Goal: Leave review/rating: Leave review/rating

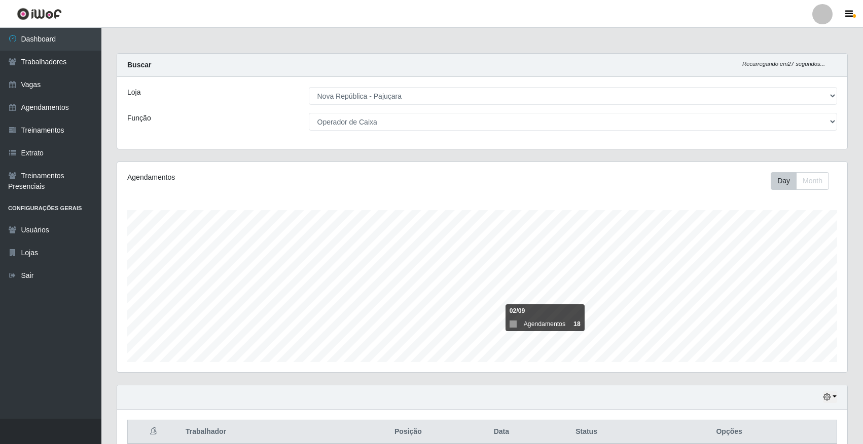
select select "65"
select select "22"
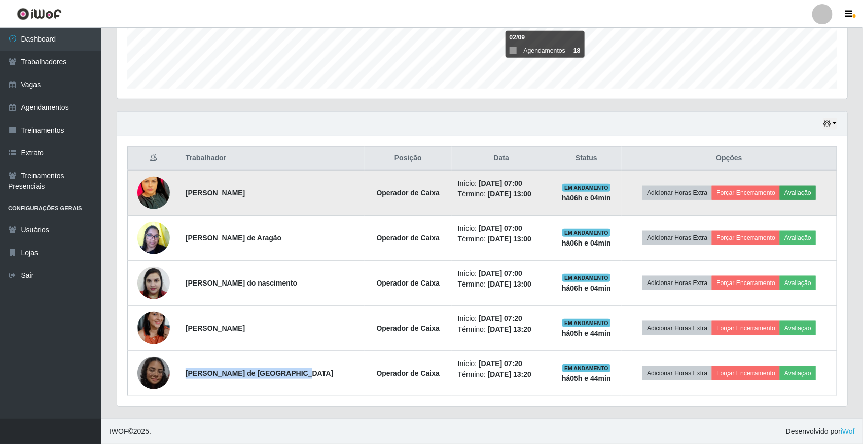
scroll to position [211, 730]
click at [792, 196] on button "Avaliação" at bounding box center [798, 193] width 36 height 14
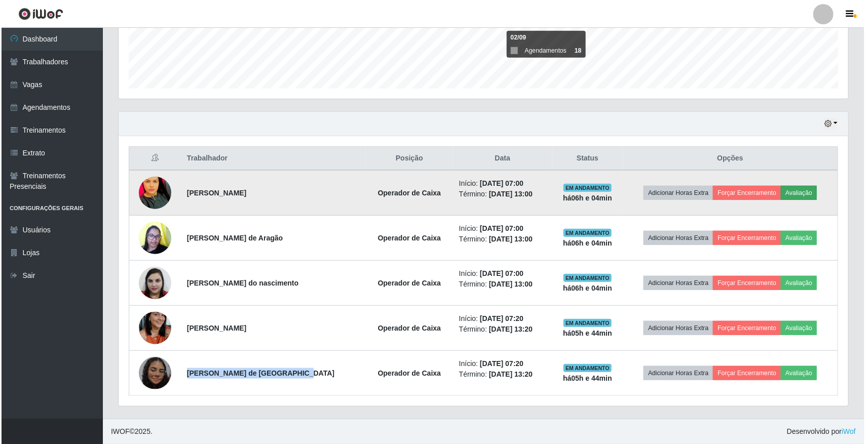
scroll to position [211, 723]
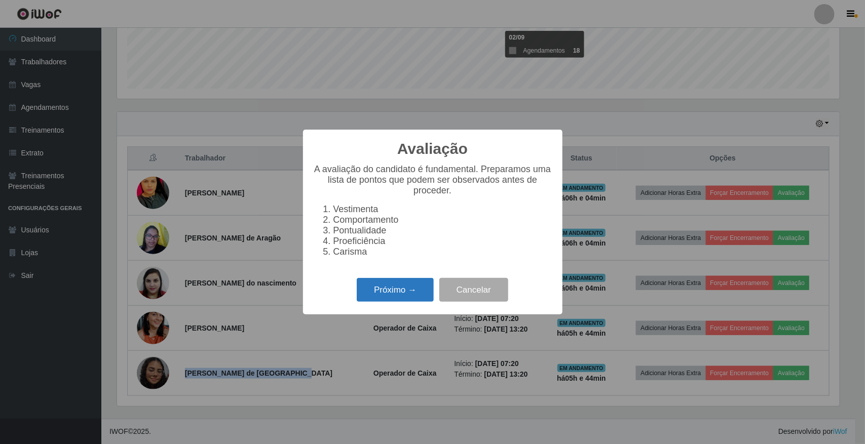
click at [391, 298] on button "Próximo →" at bounding box center [395, 290] width 77 height 24
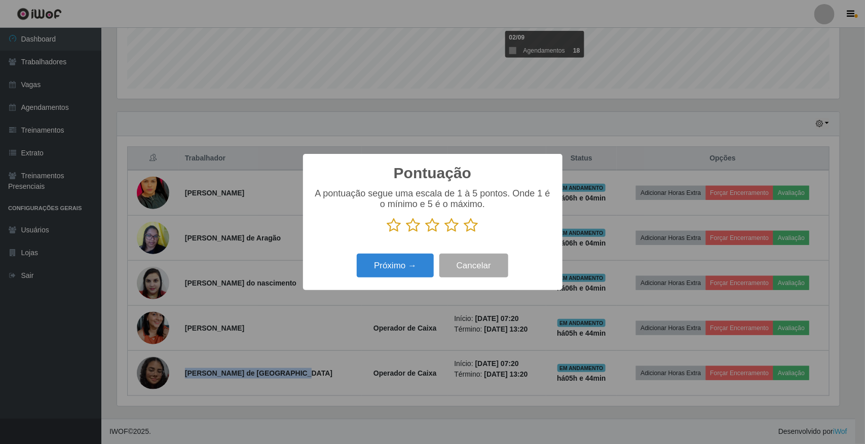
scroll to position [506630, 506117]
click at [469, 226] on icon at bounding box center [471, 225] width 14 height 15
click at [464, 233] on input "radio" at bounding box center [464, 233] width 0 height 0
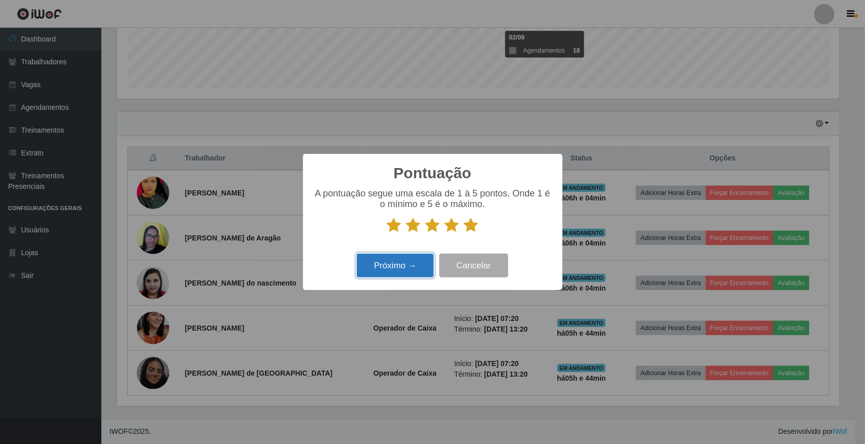
click at [398, 271] on button "Próximo →" at bounding box center [395, 266] width 77 height 24
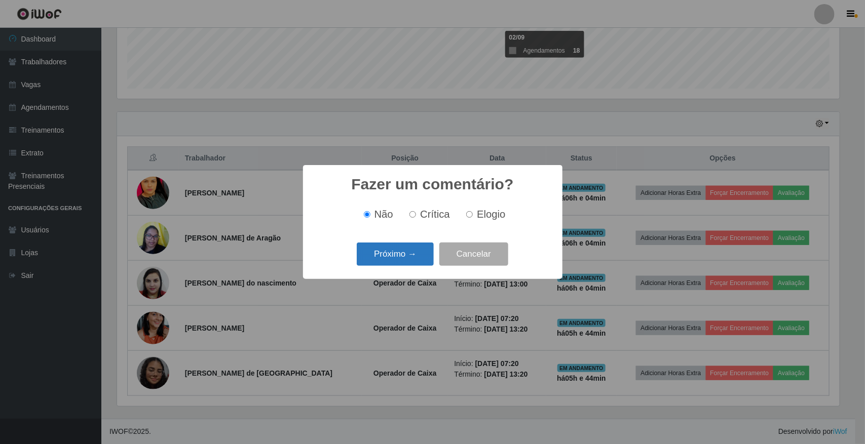
click at [406, 257] on button "Próximo →" at bounding box center [395, 255] width 77 height 24
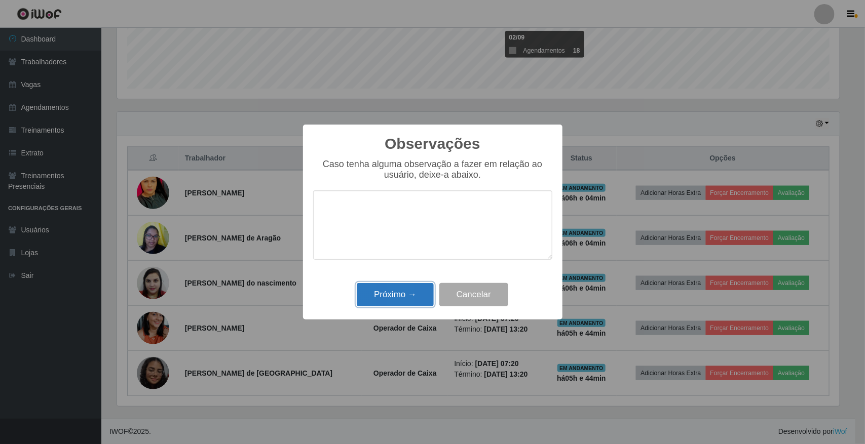
click at [394, 295] on button "Próximo →" at bounding box center [395, 295] width 77 height 24
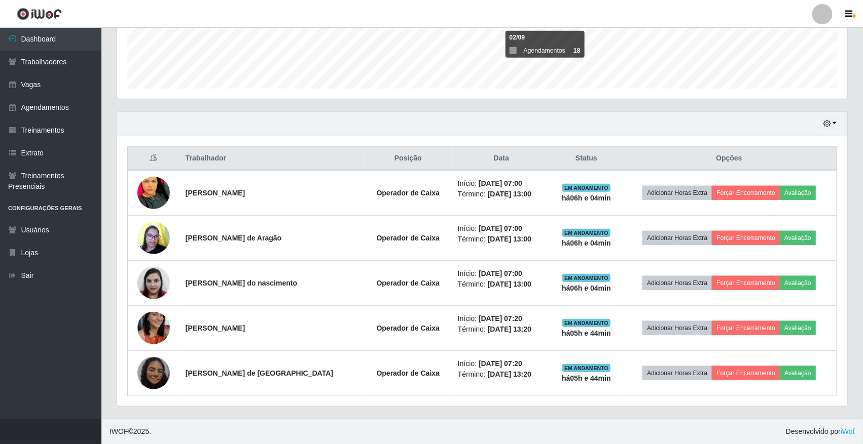
scroll to position [211, 730]
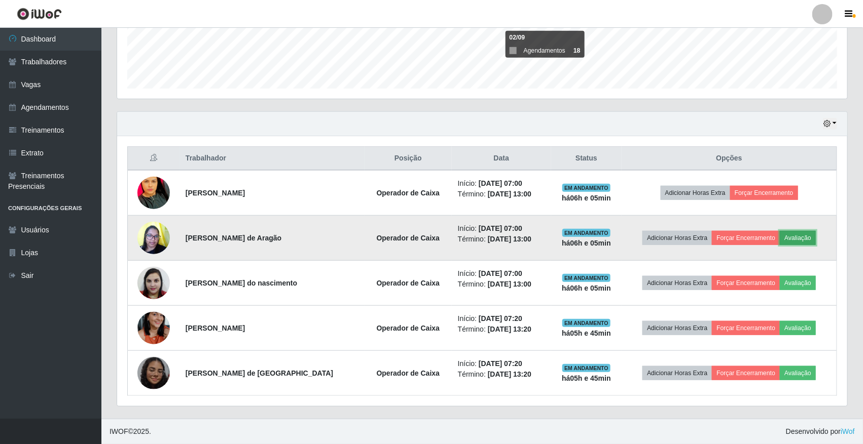
click at [803, 241] on button "Avaliação" at bounding box center [798, 238] width 36 height 14
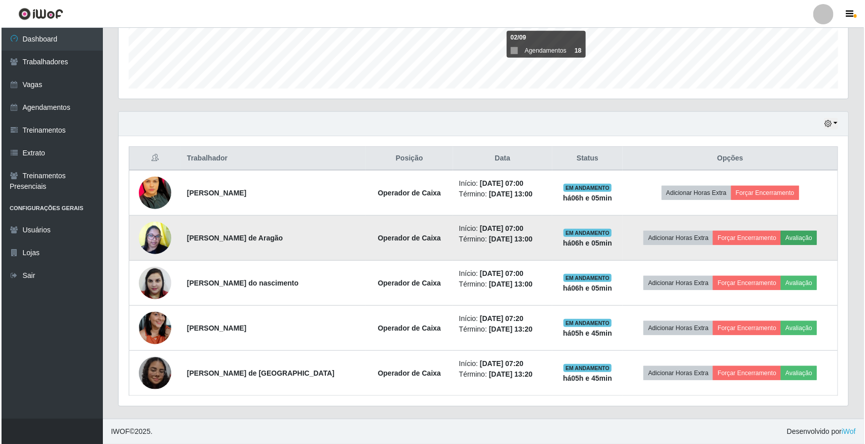
scroll to position [211, 723]
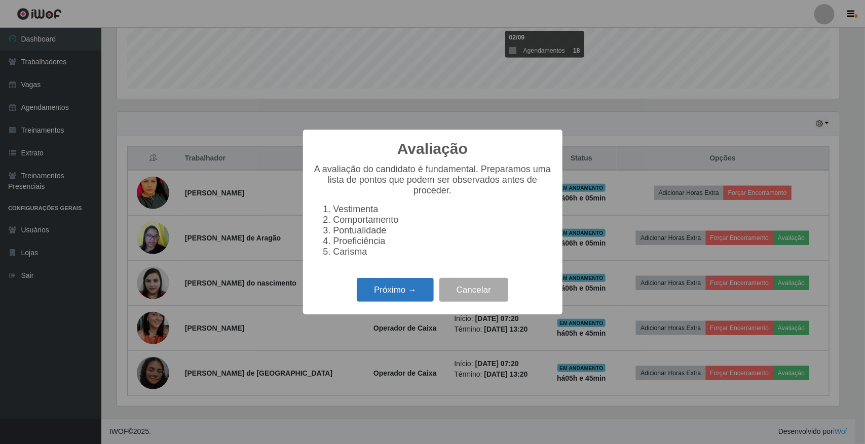
click at [405, 298] on button "Próximo →" at bounding box center [395, 290] width 77 height 24
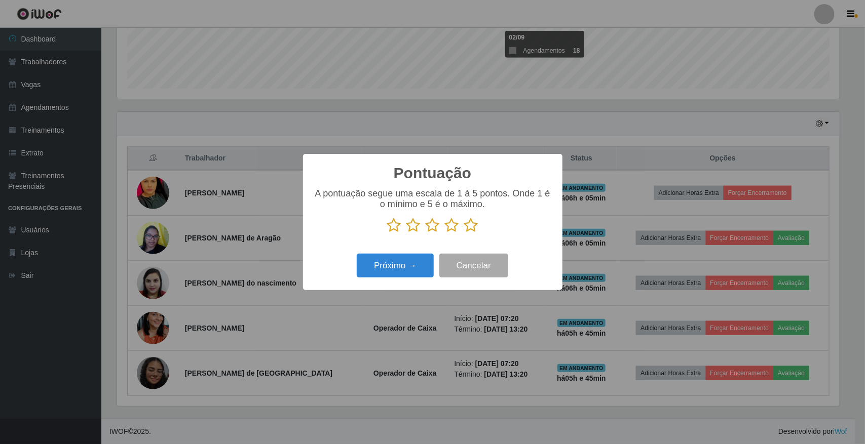
scroll to position [506630, 506117]
click at [469, 229] on icon at bounding box center [471, 225] width 14 height 15
click at [464, 233] on input "radio" at bounding box center [464, 233] width 0 height 0
click at [416, 270] on button "Próximo →" at bounding box center [395, 266] width 77 height 24
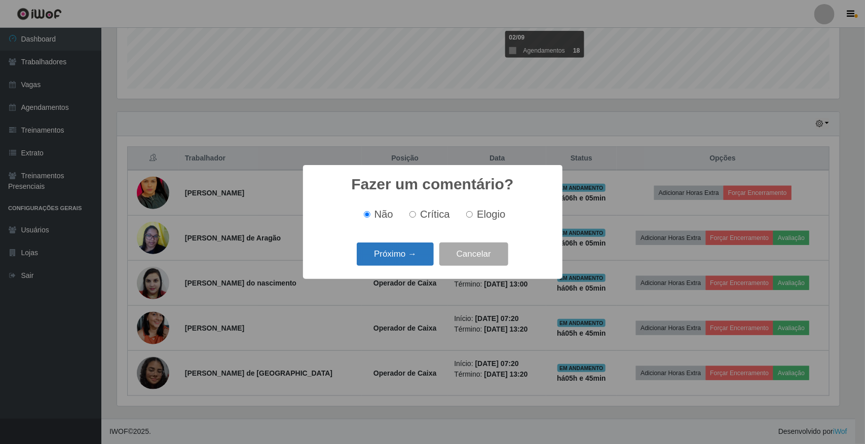
click at [422, 252] on button "Próximo →" at bounding box center [395, 255] width 77 height 24
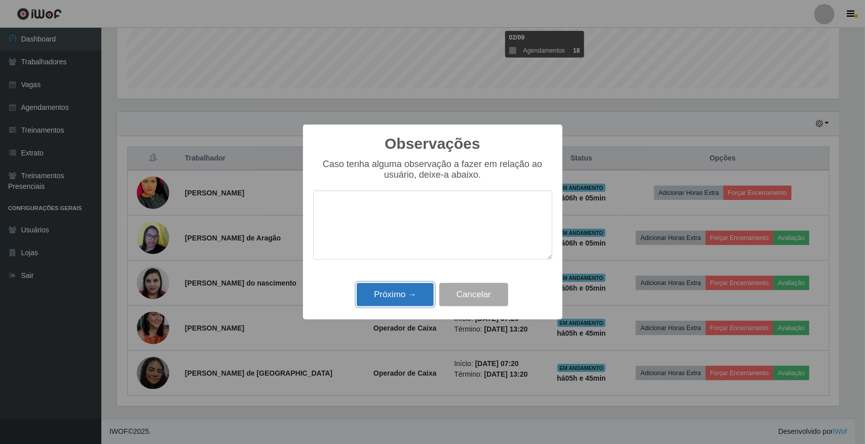
click at [417, 295] on button "Próximo →" at bounding box center [395, 295] width 77 height 24
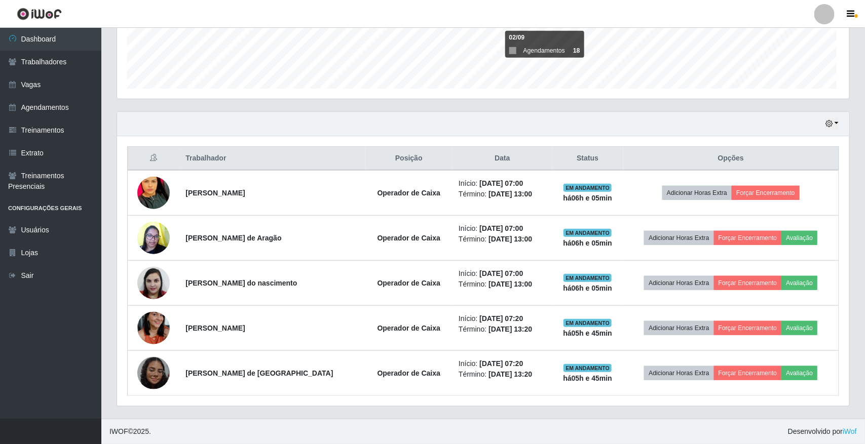
scroll to position [211, 730]
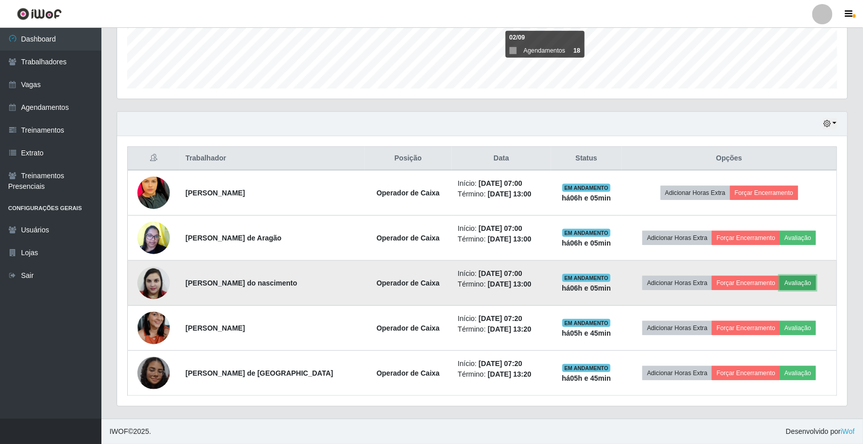
click at [804, 285] on button "Avaliação" at bounding box center [798, 283] width 36 height 14
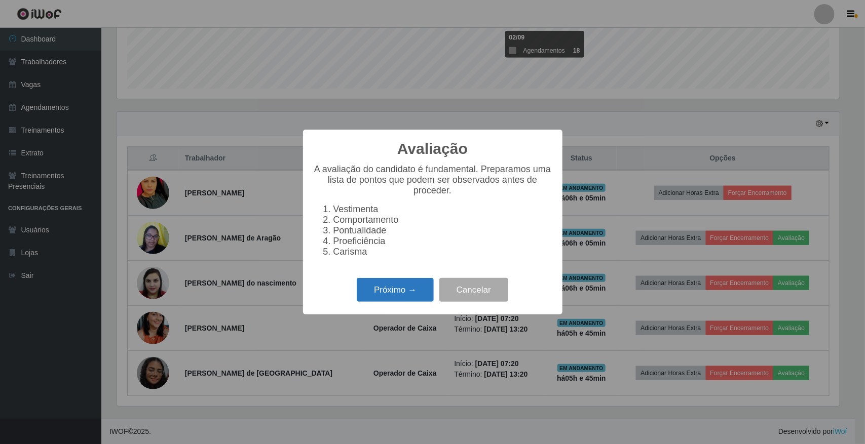
click at [405, 302] on button "Próximo →" at bounding box center [395, 290] width 77 height 24
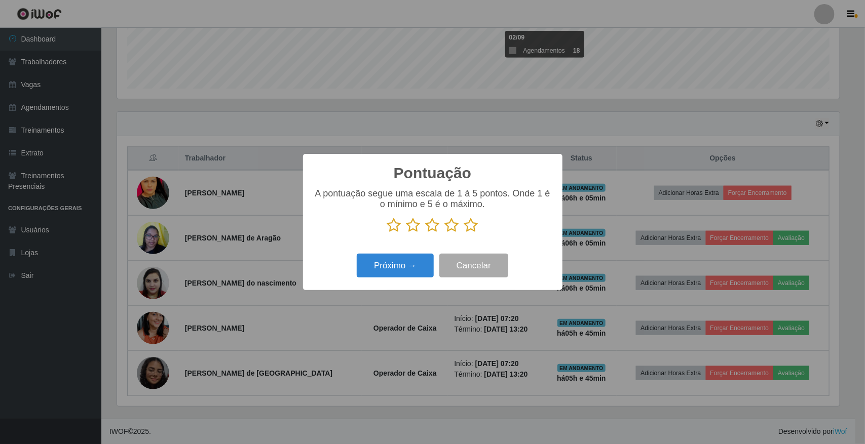
scroll to position [506630, 506117]
click at [470, 229] on icon at bounding box center [471, 225] width 14 height 15
click at [464, 233] on input "radio" at bounding box center [464, 233] width 0 height 0
click at [419, 270] on button "Próximo →" at bounding box center [395, 266] width 77 height 24
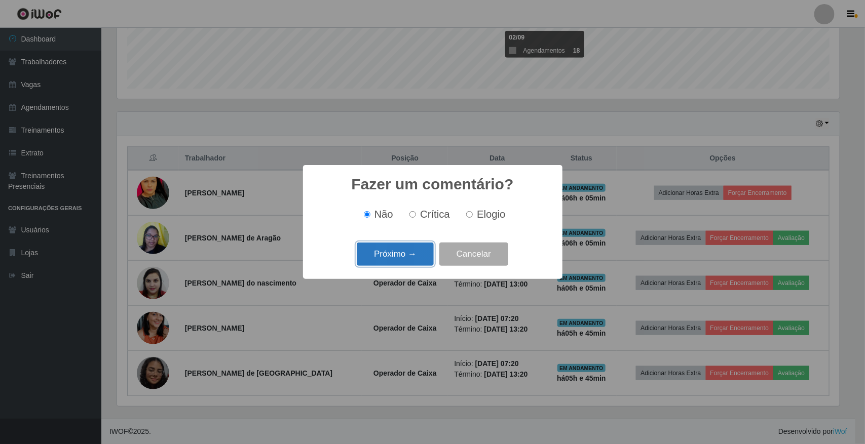
click at [419, 260] on button "Próximo →" at bounding box center [395, 255] width 77 height 24
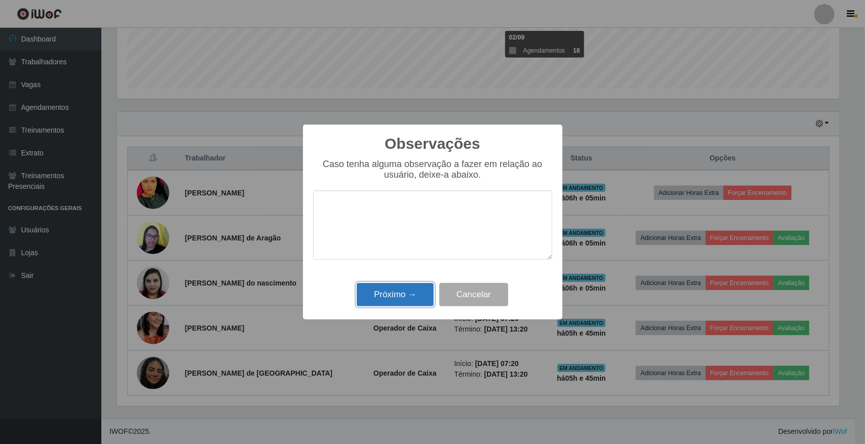
click at [409, 299] on button "Próximo →" at bounding box center [395, 295] width 77 height 24
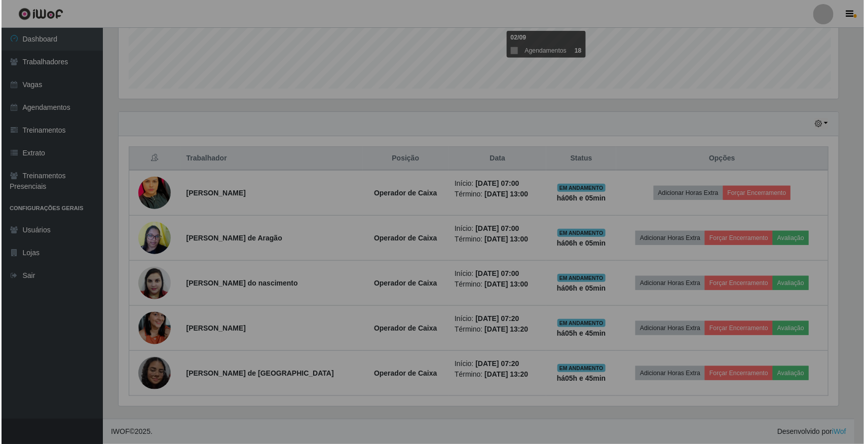
scroll to position [211, 730]
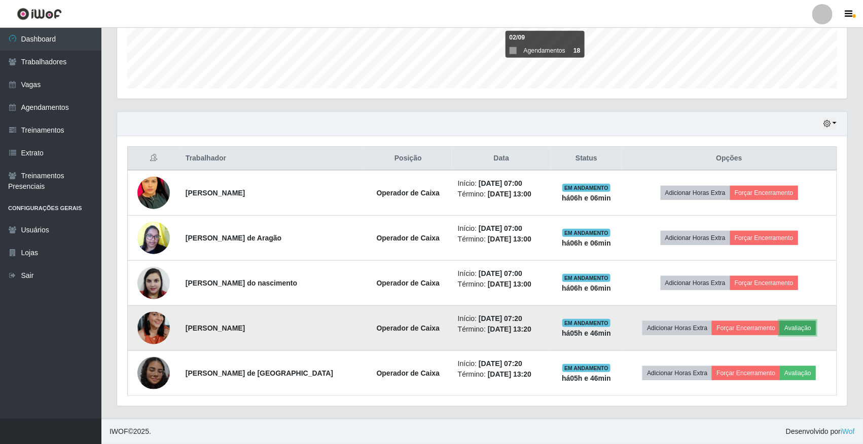
click at [794, 328] on button "Avaliação" at bounding box center [798, 328] width 36 height 14
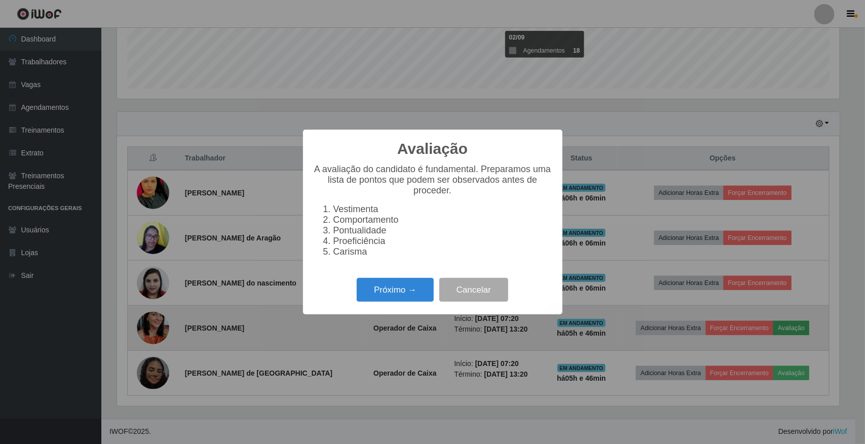
scroll to position [211, 723]
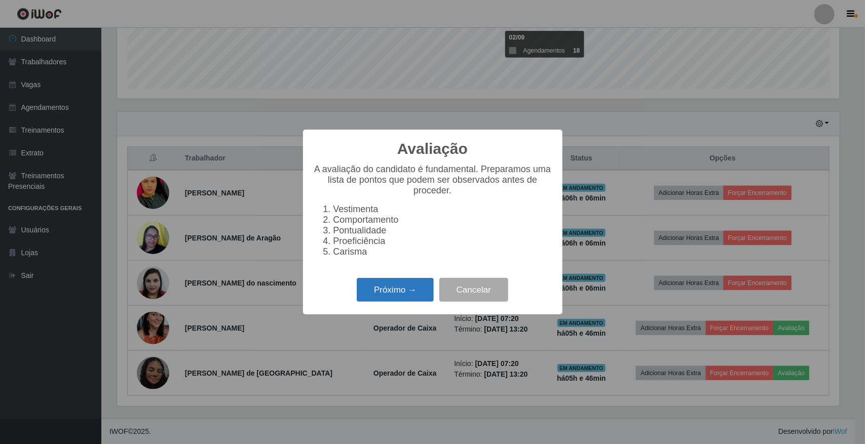
click at [409, 302] on button "Próximo →" at bounding box center [395, 290] width 77 height 24
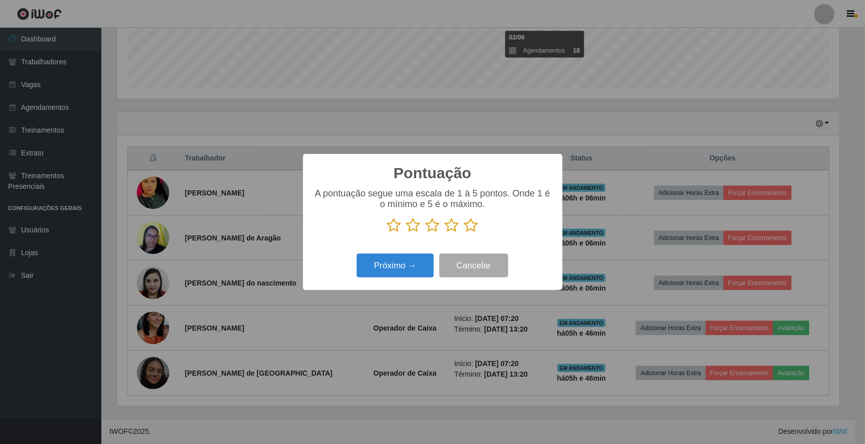
scroll to position [506630, 506117]
click at [472, 226] on icon at bounding box center [471, 225] width 14 height 15
click at [464, 233] on input "radio" at bounding box center [464, 233] width 0 height 0
click at [410, 267] on button "Próximo →" at bounding box center [395, 266] width 77 height 24
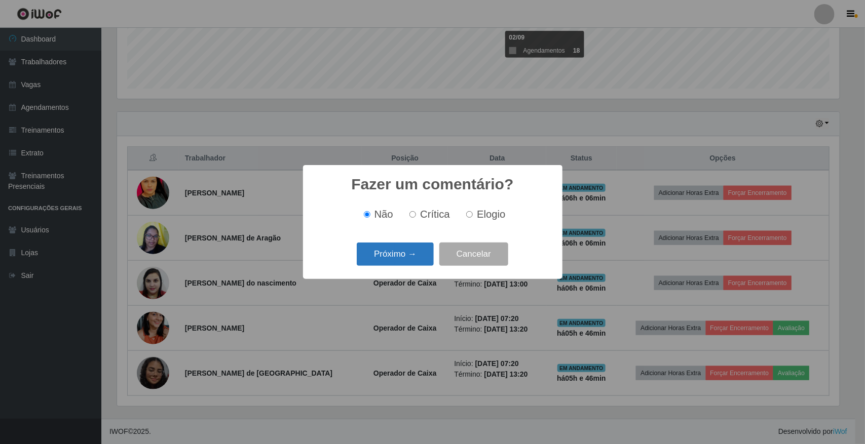
click at [417, 252] on button "Próximo →" at bounding box center [395, 255] width 77 height 24
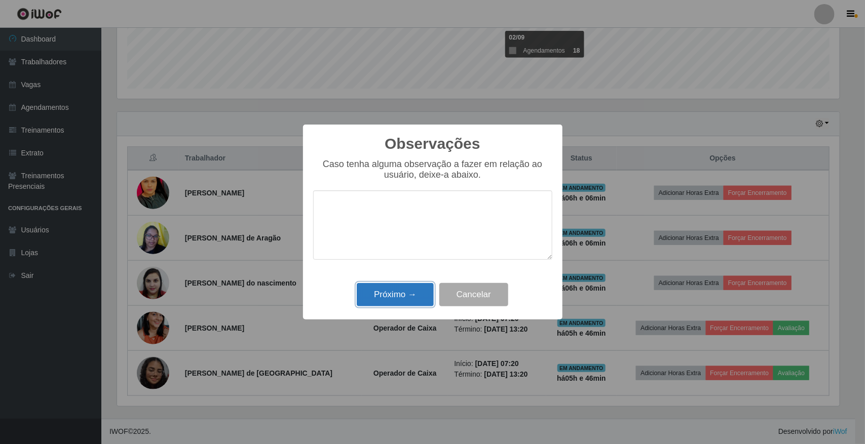
click at [402, 300] on button "Próximo →" at bounding box center [395, 295] width 77 height 24
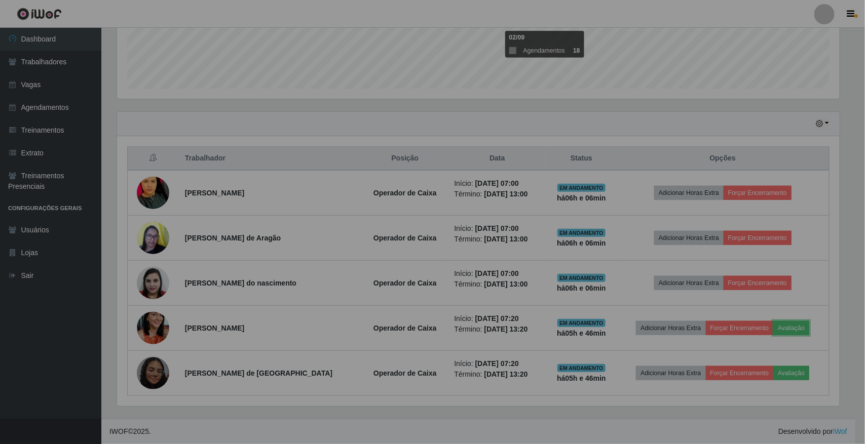
scroll to position [211, 730]
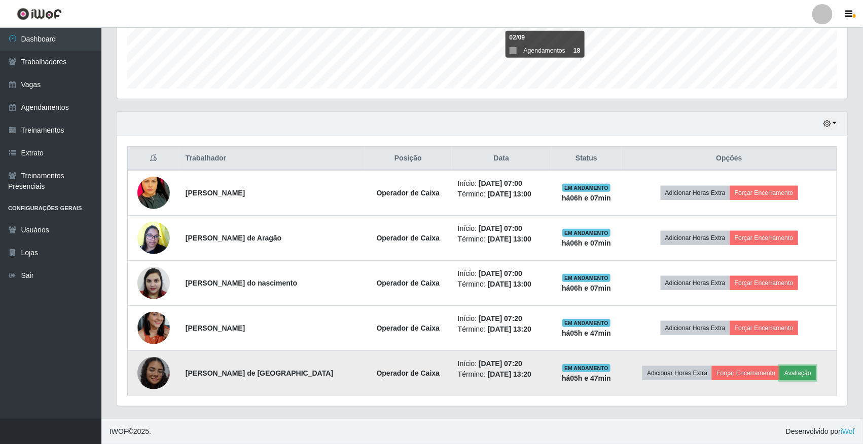
click at [792, 373] on button "Avaliação" at bounding box center [798, 373] width 36 height 14
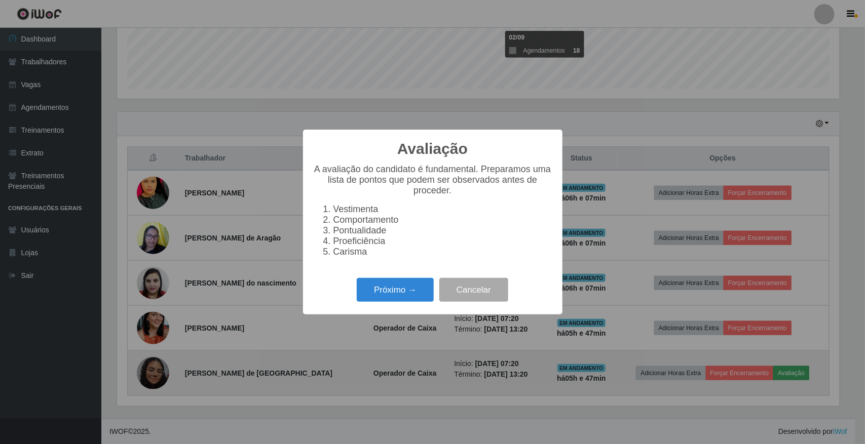
scroll to position [211, 723]
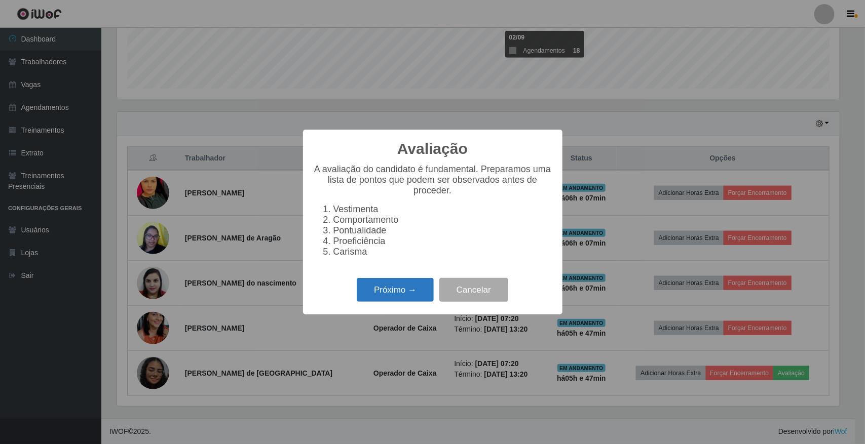
click at [366, 302] on button "Próximo →" at bounding box center [395, 290] width 77 height 24
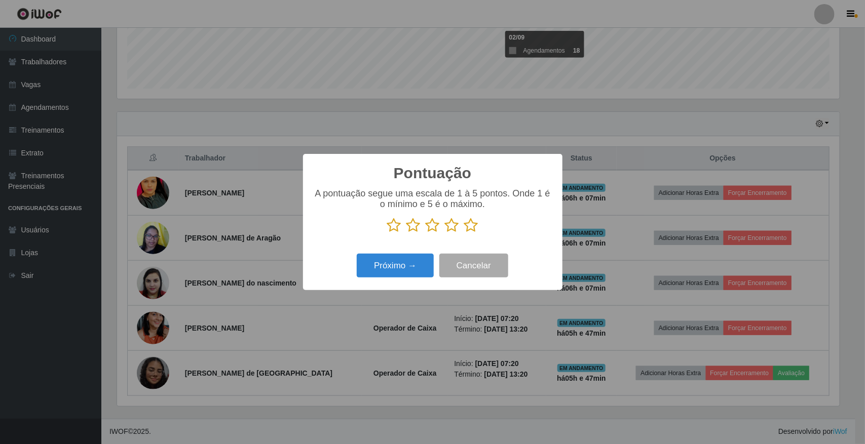
scroll to position [506630, 506117]
click at [470, 226] on icon at bounding box center [471, 225] width 14 height 15
click at [464, 233] on input "radio" at bounding box center [464, 233] width 0 height 0
click at [401, 271] on button "Próximo →" at bounding box center [395, 266] width 77 height 24
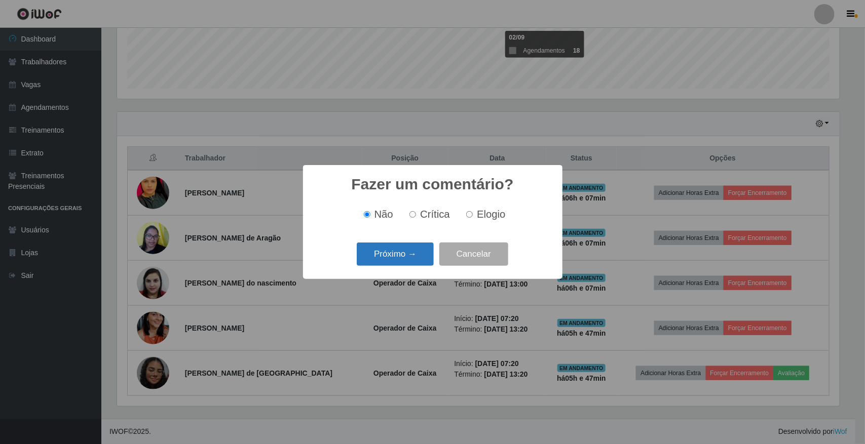
click at [405, 262] on button "Próximo →" at bounding box center [395, 255] width 77 height 24
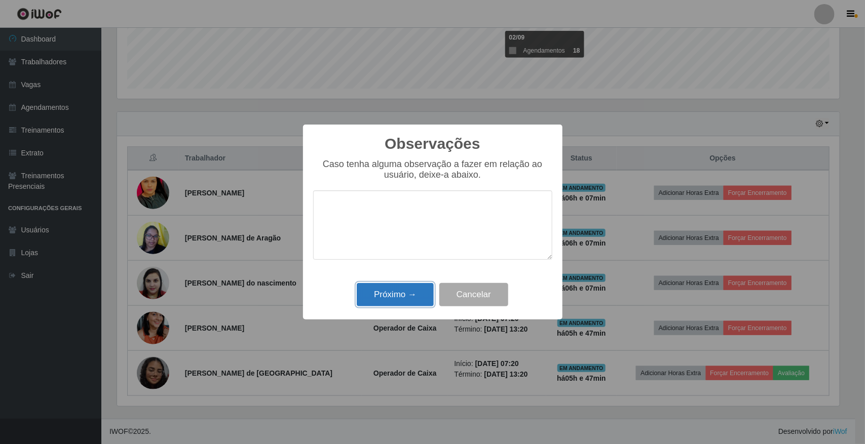
click at [411, 297] on button "Próximo →" at bounding box center [395, 295] width 77 height 24
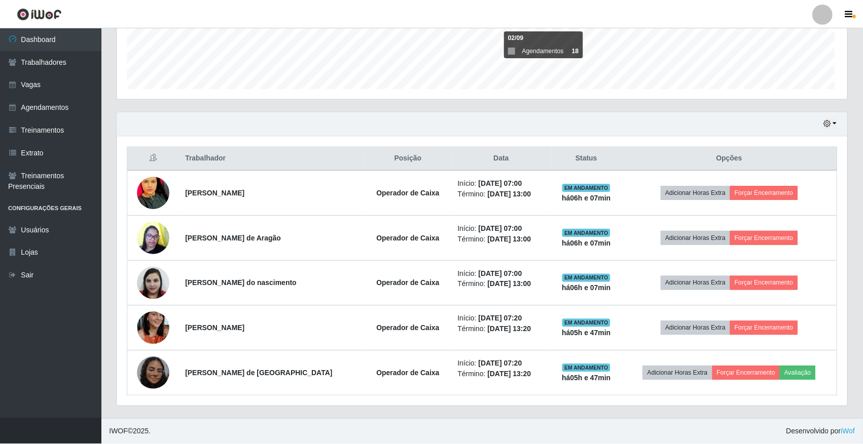
scroll to position [211, 730]
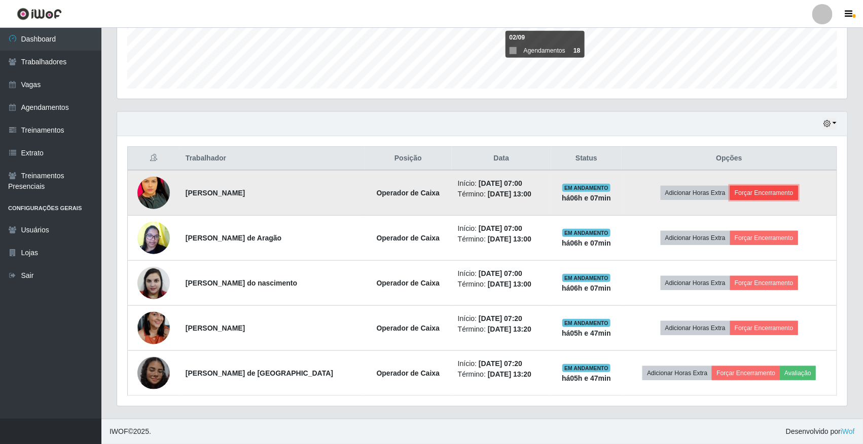
click at [792, 191] on button "Forçar Encerramento" at bounding box center [764, 193] width 68 height 14
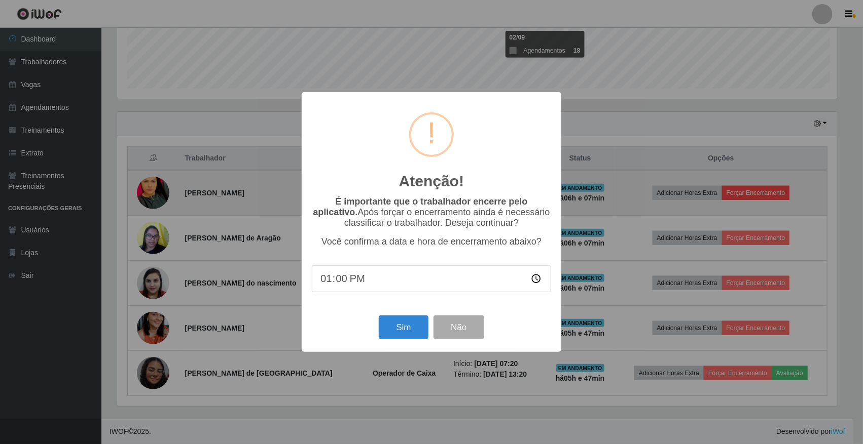
scroll to position [211, 723]
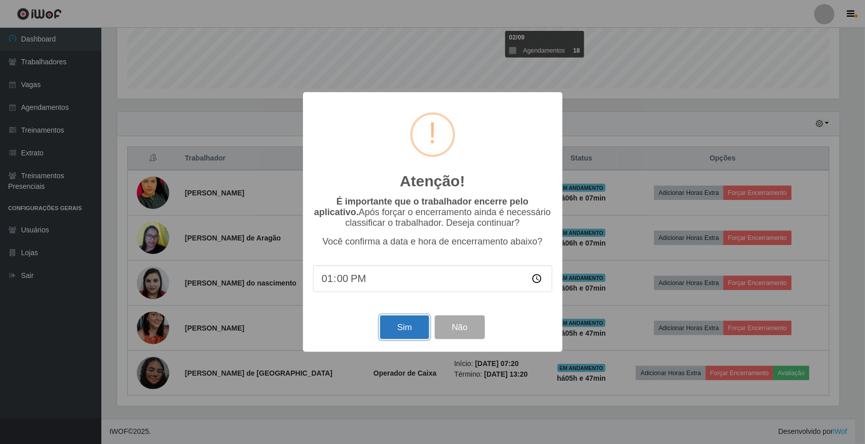
click at [405, 330] on button "Sim" at bounding box center [404, 328] width 49 height 24
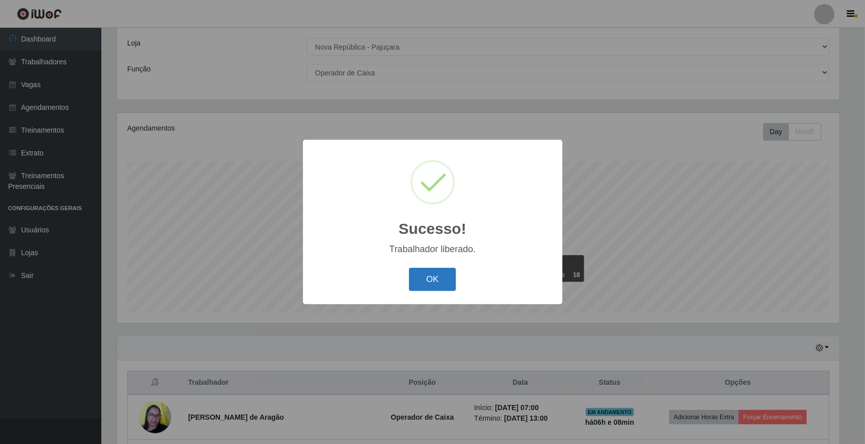
click at [424, 277] on button "OK" at bounding box center [432, 280] width 47 height 24
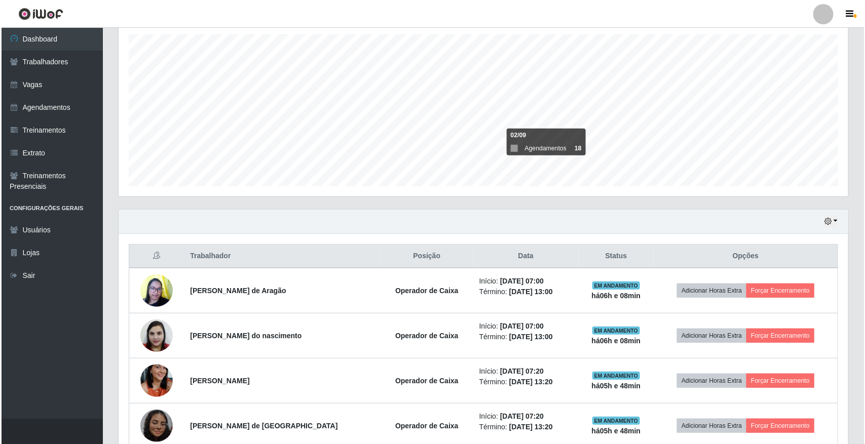
scroll to position [230, 0]
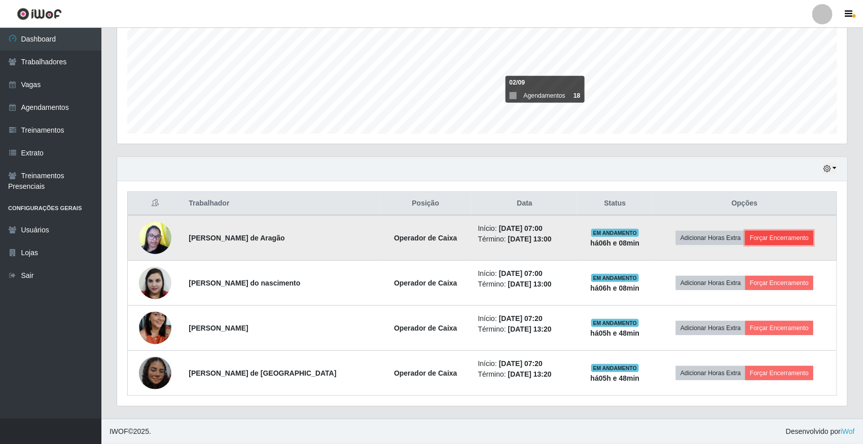
click at [786, 237] on button "Forçar Encerramento" at bounding box center [779, 238] width 68 height 14
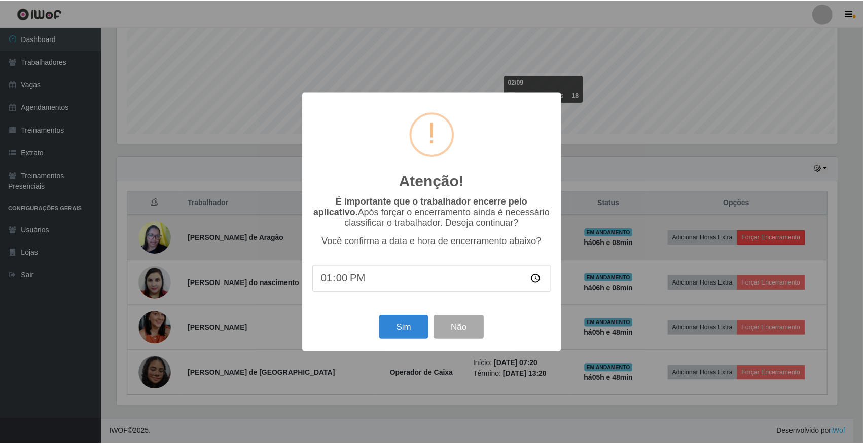
scroll to position [211, 723]
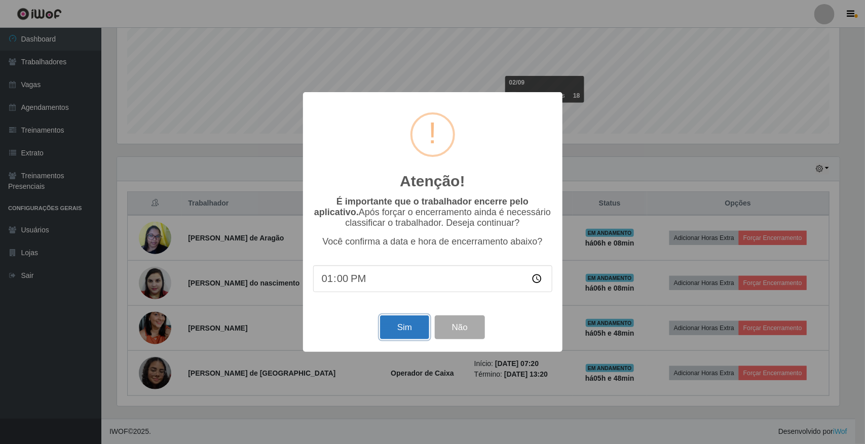
click at [411, 336] on button "Sim" at bounding box center [404, 328] width 49 height 24
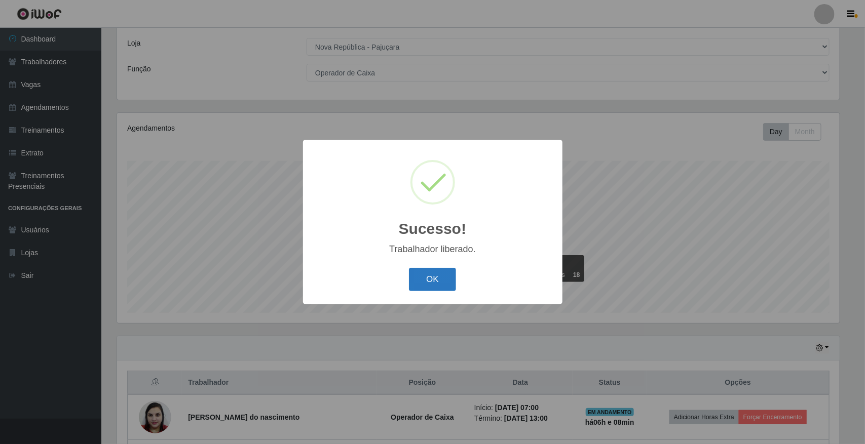
click at [443, 285] on button "OK" at bounding box center [432, 280] width 47 height 24
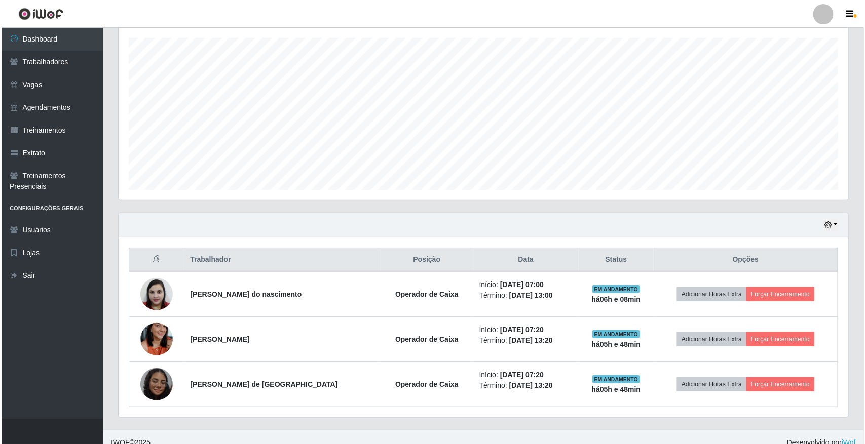
scroll to position [185, 0]
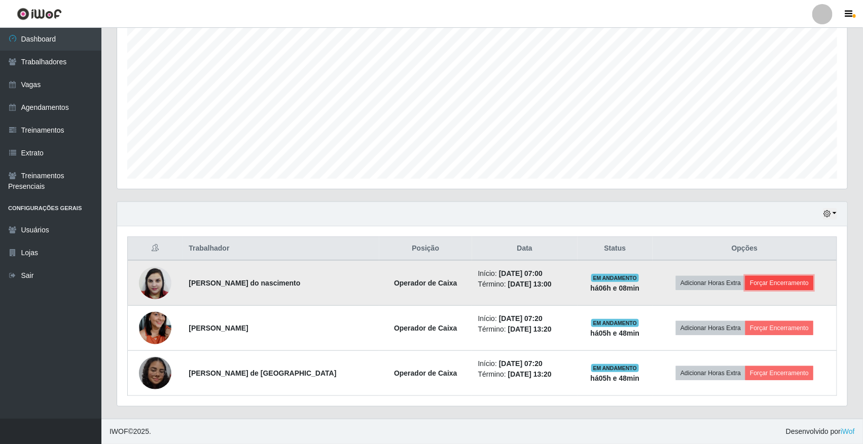
click at [773, 284] on button "Forçar Encerramento" at bounding box center [779, 283] width 68 height 14
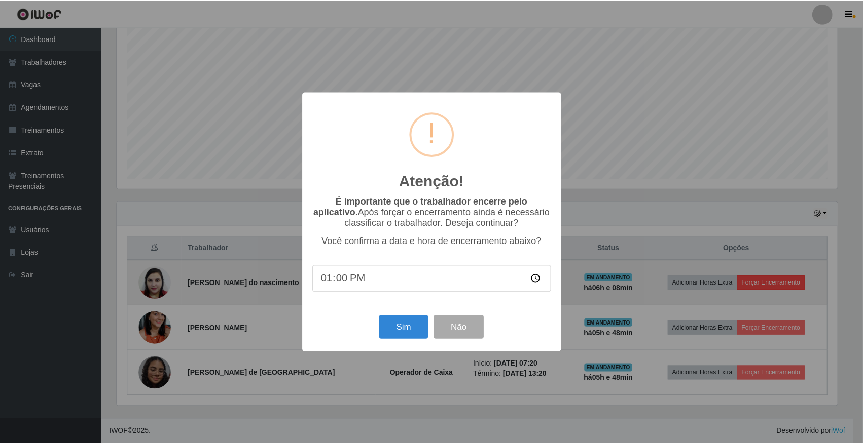
scroll to position [211, 723]
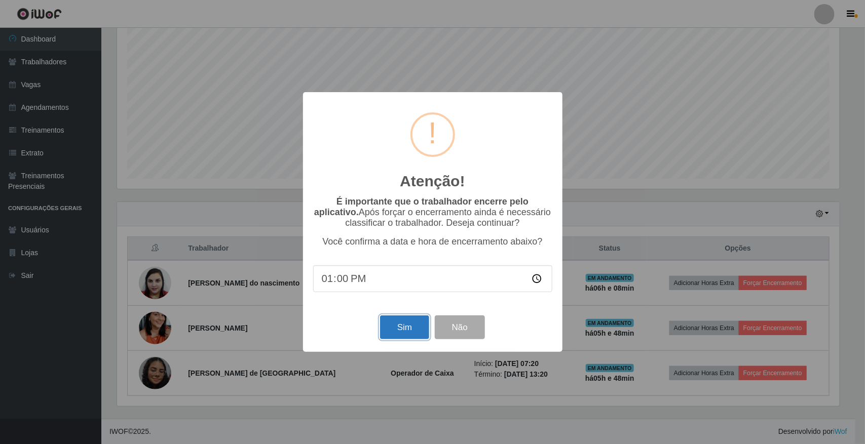
click at [403, 335] on button "Sim" at bounding box center [404, 328] width 49 height 24
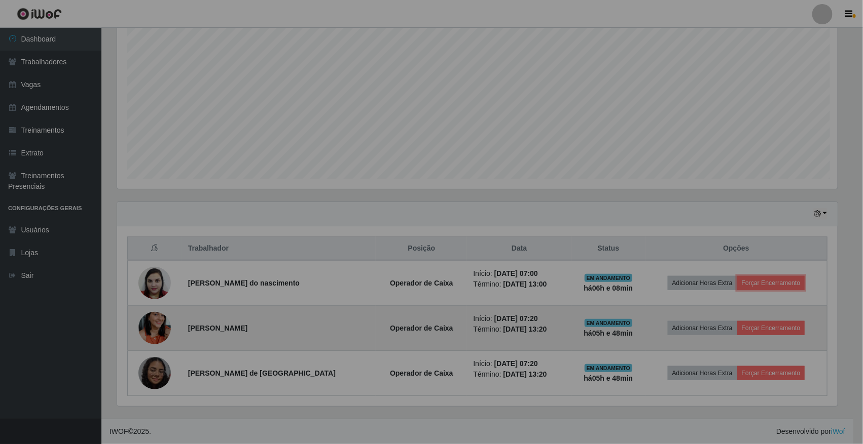
scroll to position [0, 0]
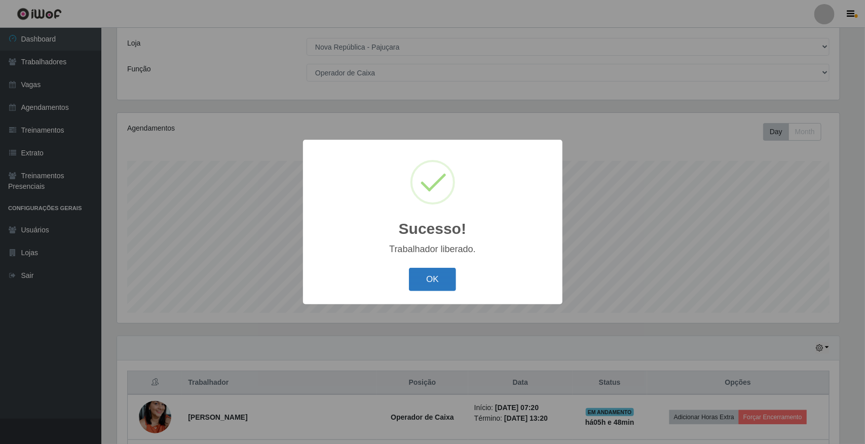
click at [416, 280] on button "OK" at bounding box center [432, 280] width 47 height 24
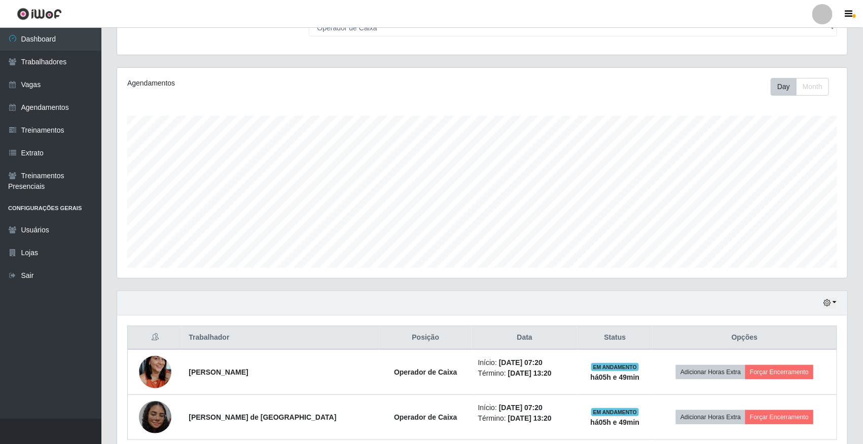
scroll to position [139, 0]
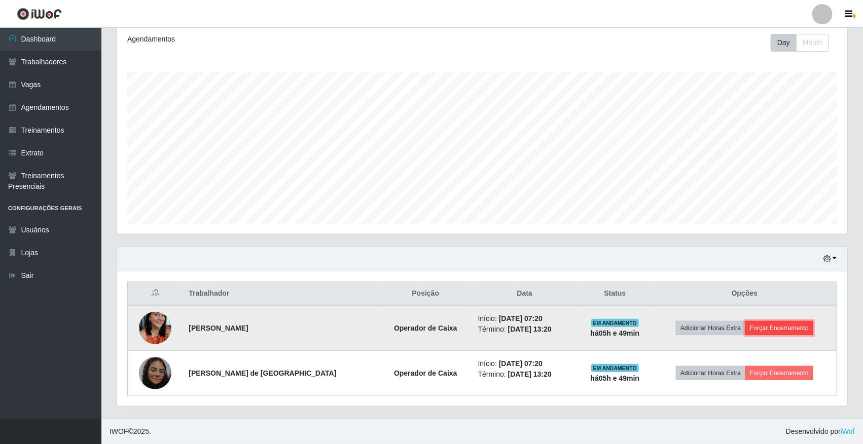
click at [750, 328] on button "Forçar Encerramento" at bounding box center [779, 328] width 68 height 14
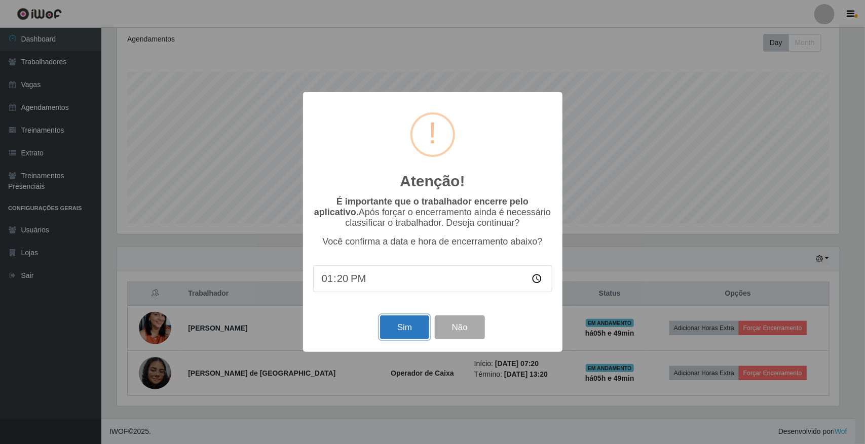
click at [395, 331] on button "Sim" at bounding box center [404, 328] width 49 height 24
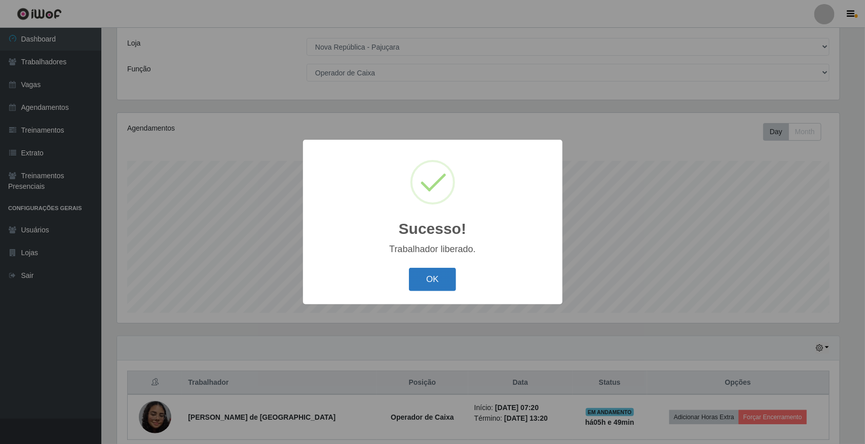
click at [426, 277] on button "OK" at bounding box center [432, 280] width 47 height 24
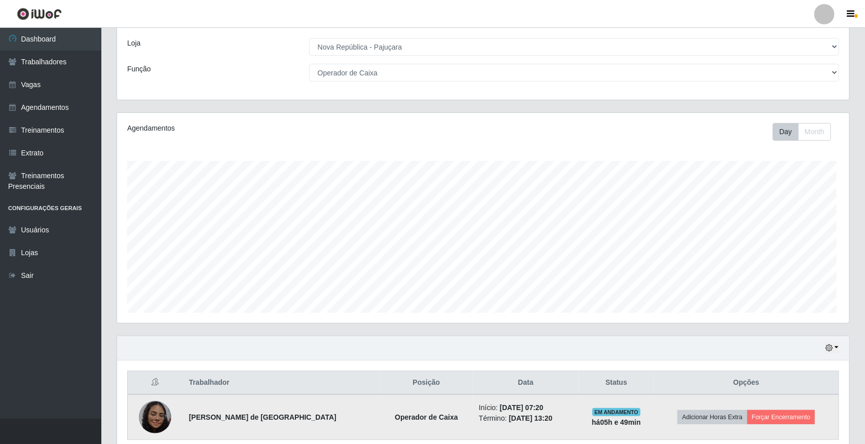
scroll to position [211, 730]
click at [779, 418] on button "Forçar Encerramento" at bounding box center [779, 418] width 68 height 14
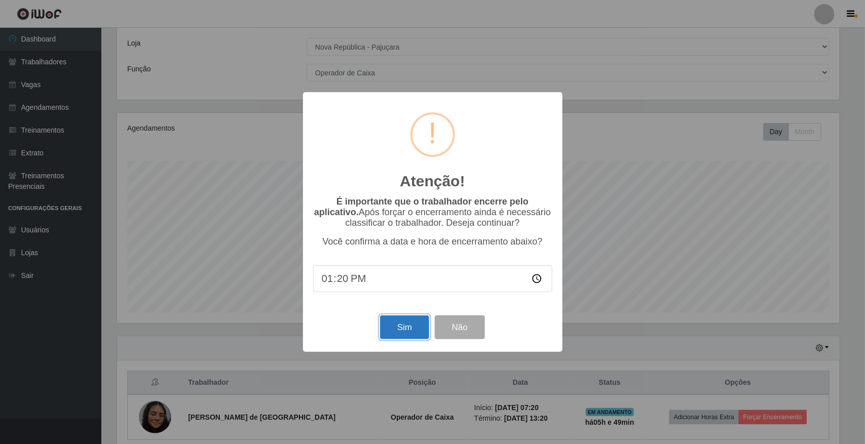
click at [411, 333] on button "Sim" at bounding box center [404, 328] width 49 height 24
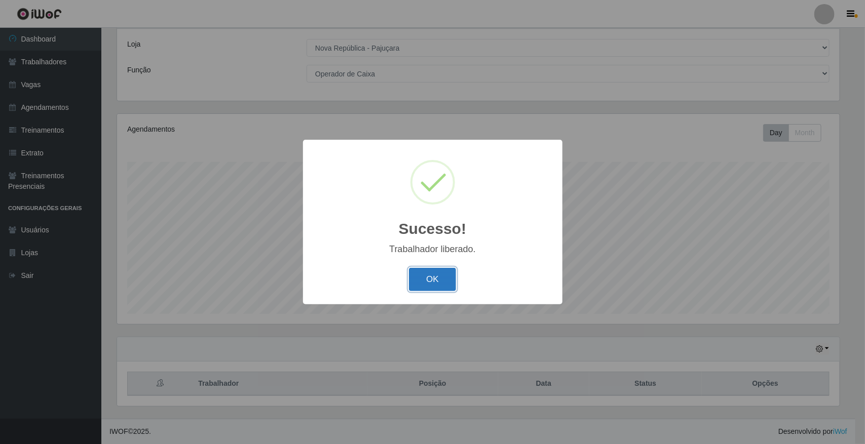
click at [434, 287] on button "OK" at bounding box center [432, 280] width 47 height 24
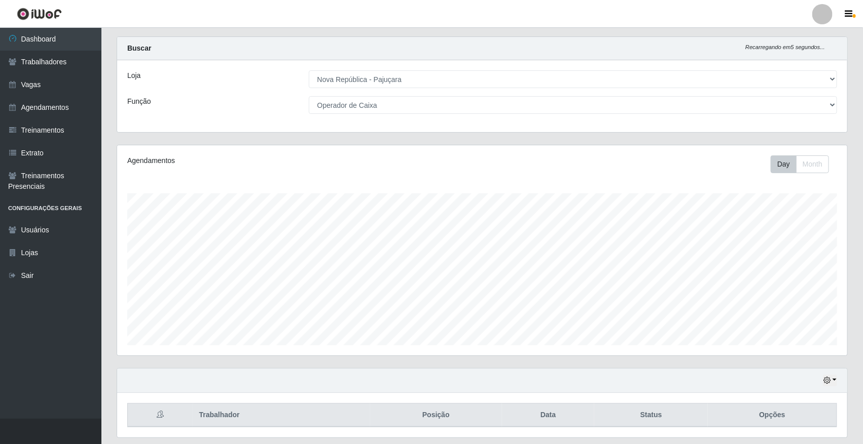
scroll to position [0, 0]
